Goal: Task Accomplishment & Management: Manage account settings

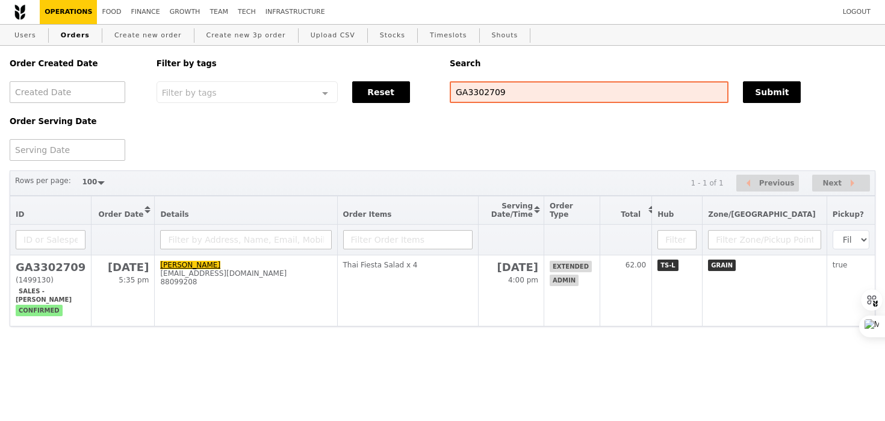
select select "100"
click at [479, 92] on input "GA3302709" at bounding box center [589, 92] width 279 height 22
paste input "jane1202@gmail.com"
type input "jane1202@gmail.com"
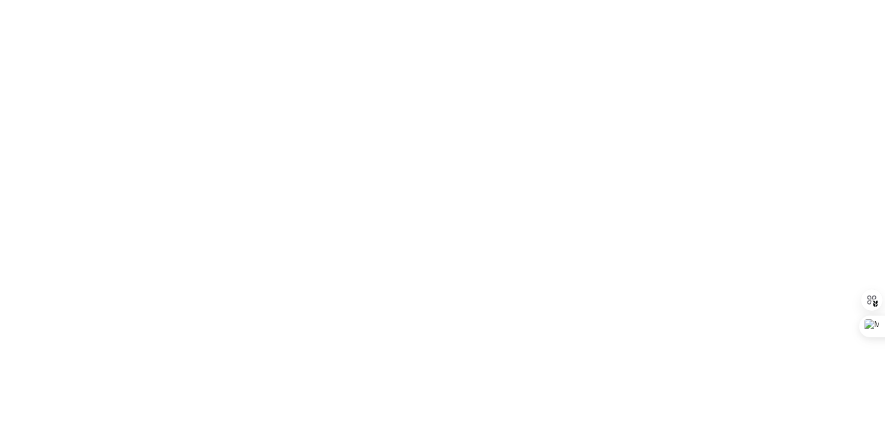
select select "100"
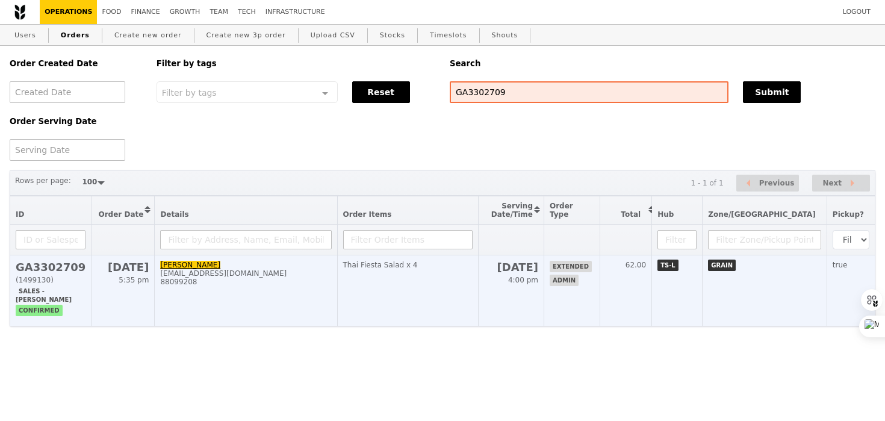
click at [544, 293] on td "[DATE] 4:00 pm" at bounding box center [512, 290] width 66 height 71
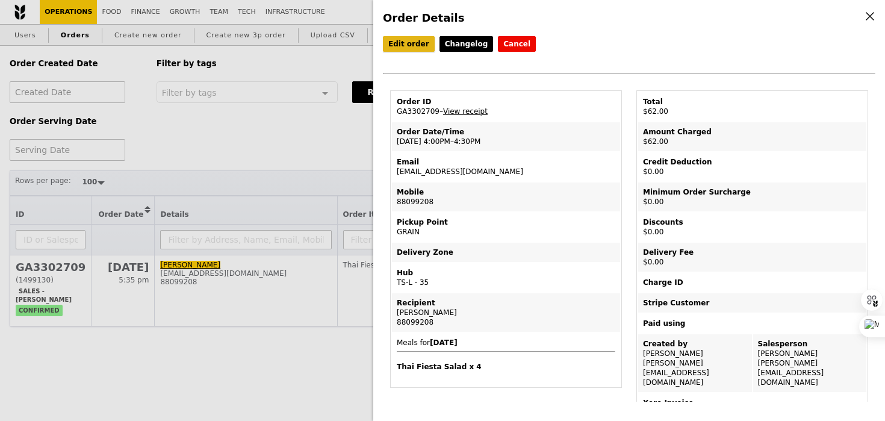
click at [414, 48] on link "Edit order" at bounding box center [409, 44] width 52 height 16
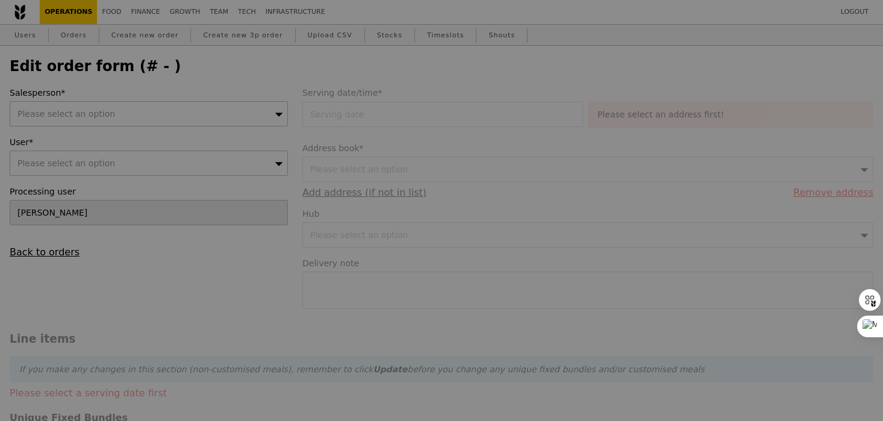
type input "[DATE]"
type textarea "Pick up with Q3887 (4:15PM)"
type input "Loading..."
type input "62.00"
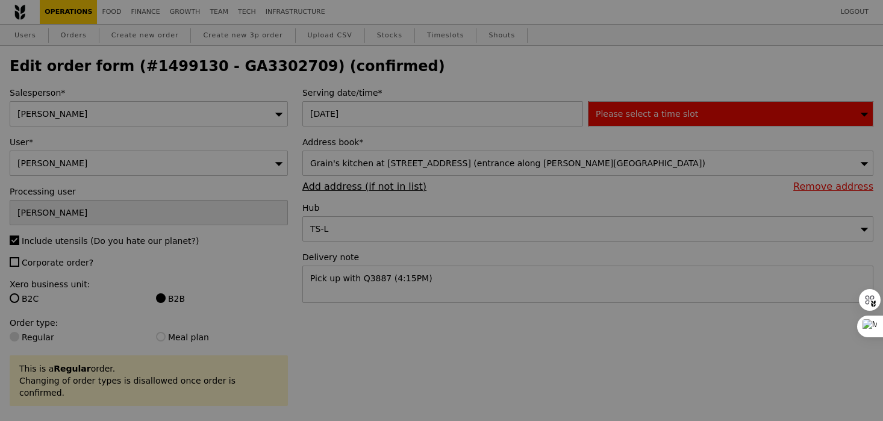
type input "490"
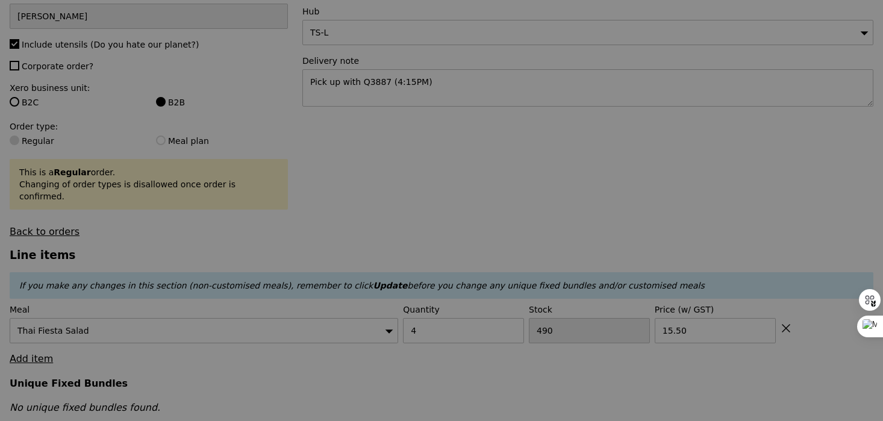
type input "Update"
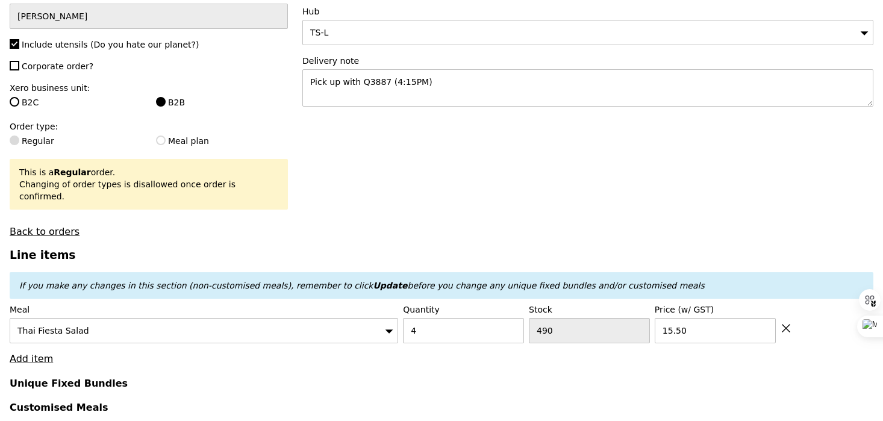
scroll to position [289, 0]
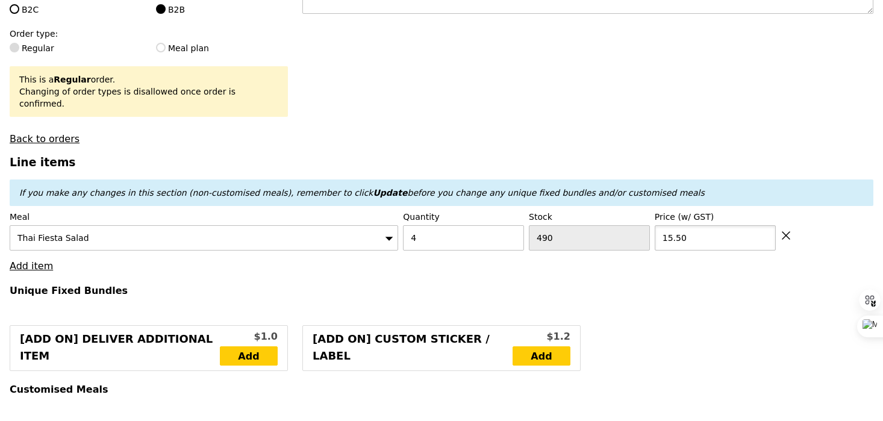
drag, startPoint x: 686, startPoint y: 228, endPoint x: 667, endPoint y: 228, distance: 18.7
click at [667, 228] on input "15.50" at bounding box center [715, 237] width 121 height 25
type input "0"
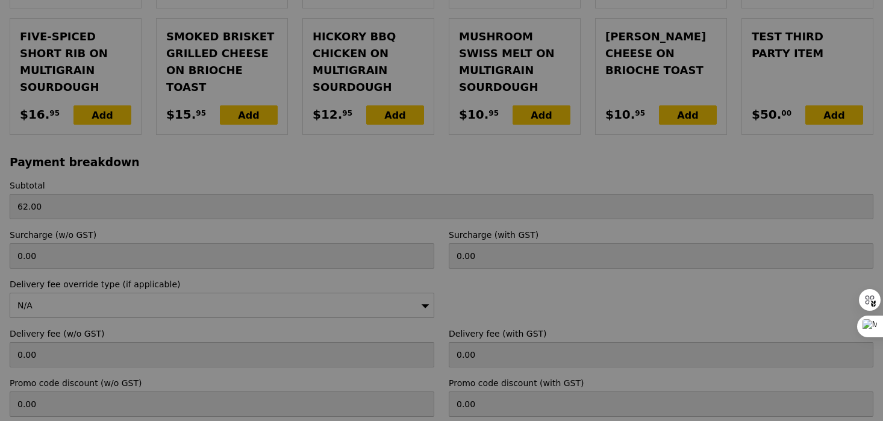
scroll to position [3295, 0]
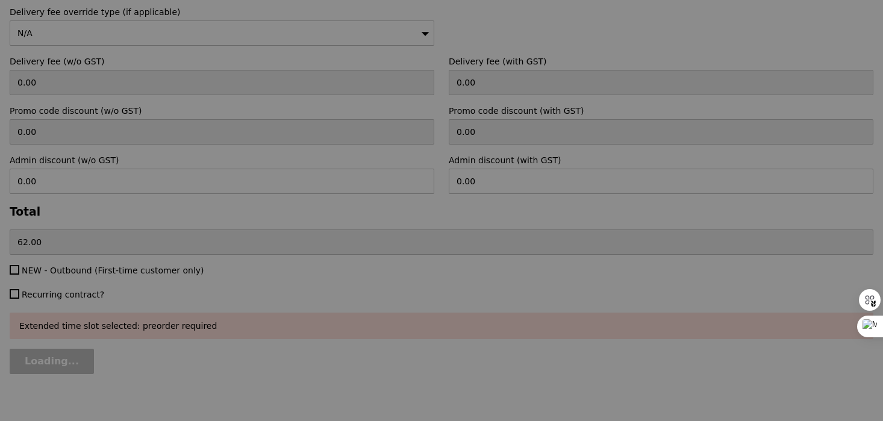
type input "Update"
type input "0.00"
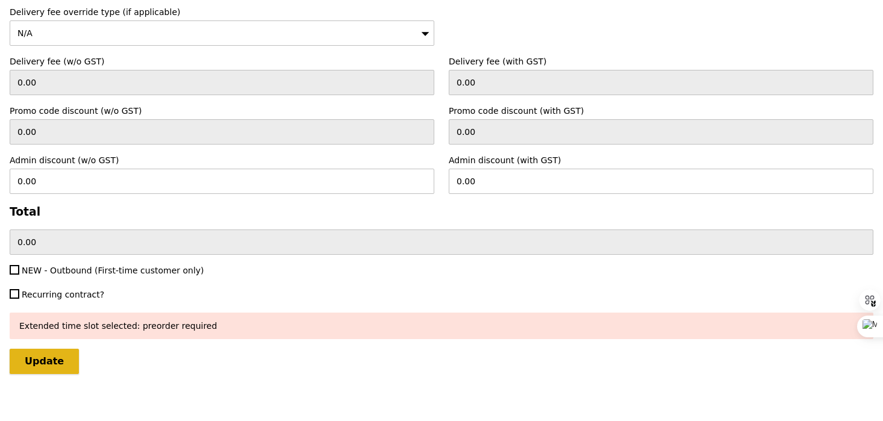
click at [40, 350] on input "Update" at bounding box center [44, 361] width 69 height 25
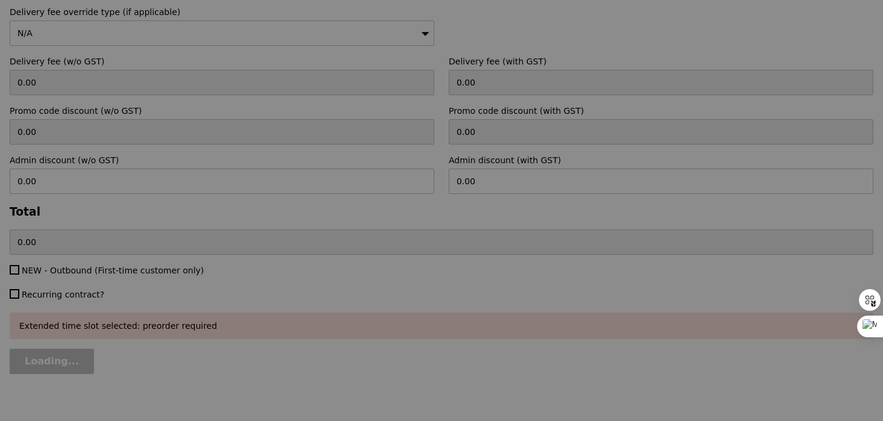
type input "Update"
